Goal: Information Seeking & Learning: Learn about a topic

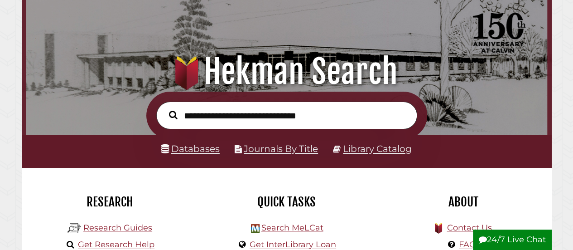
scroll to position [55, 0]
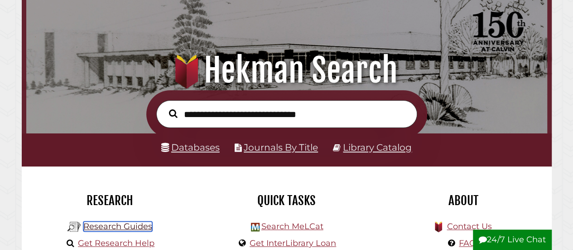
click at [118, 230] on link "Research Guides" at bounding box center [117, 226] width 69 height 10
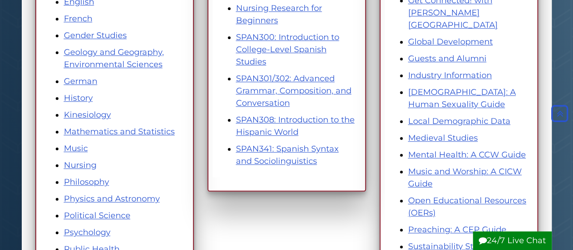
scroll to position [409, 0]
click at [89, 162] on link "Nursing" at bounding box center [80, 164] width 33 height 10
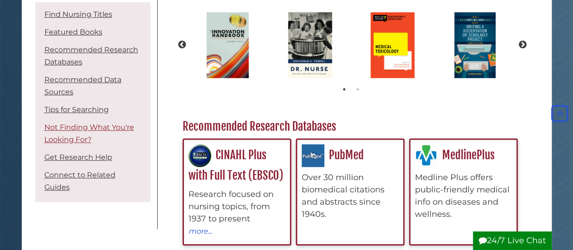
scroll to position [185, 0]
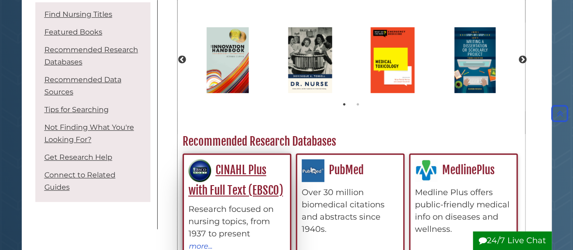
click at [232, 181] on div "CINAHL Plus with Full Text (EBSCO) Research focused on nursing topics, from 193…" at bounding box center [236, 205] width 97 height 93
